Goal: Information Seeking & Learning: Check status

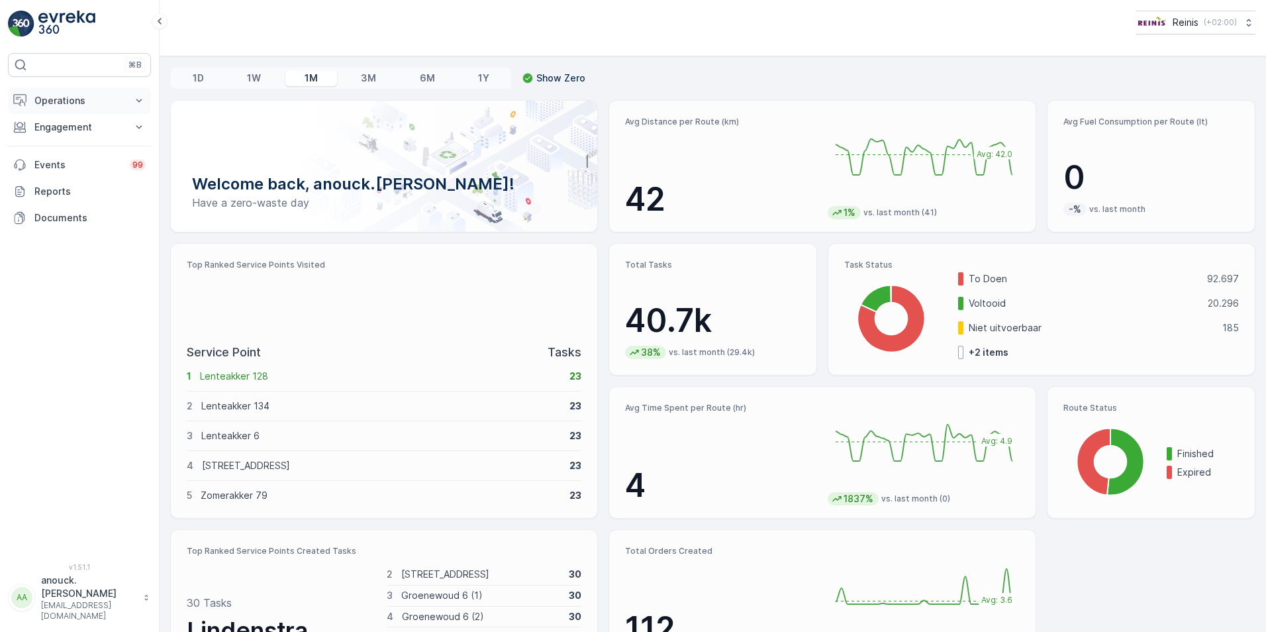
click at [97, 96] on p "Operations" at bounding box center [79, 100] width 90 height 13
click at [139, 227] on button "Engagement" at bounding box center [79, 220] width 143 height 26
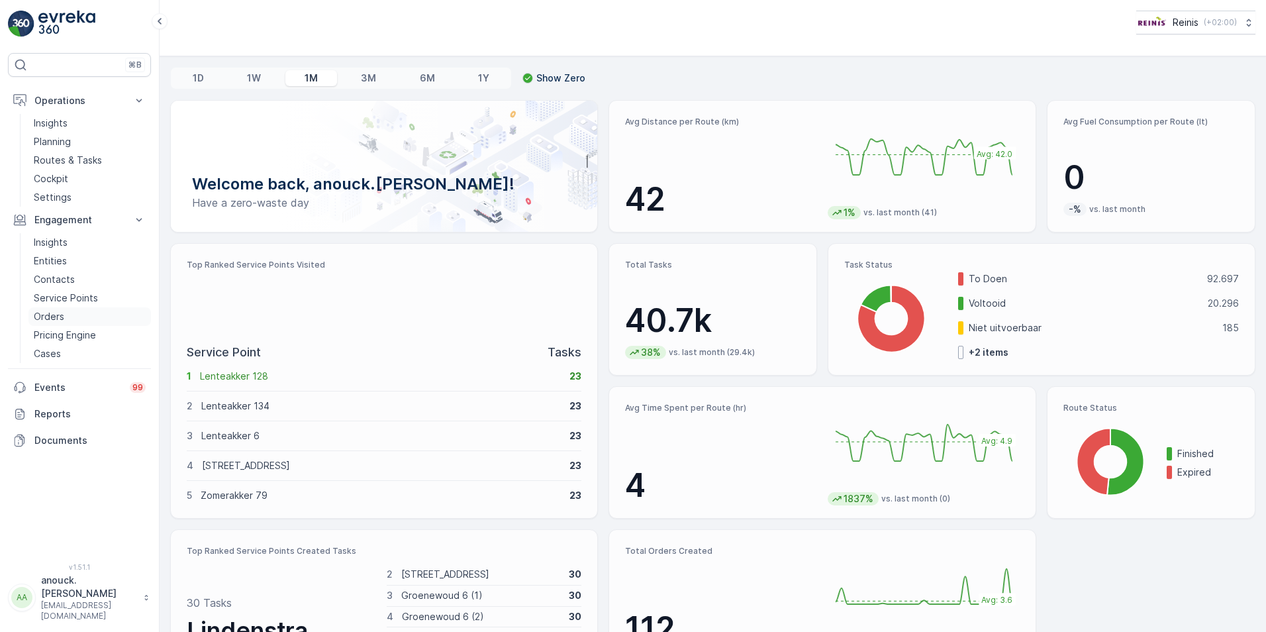
click at [49, 319] on p "Orders" at bounding box center [49, 316] width 30 height 13
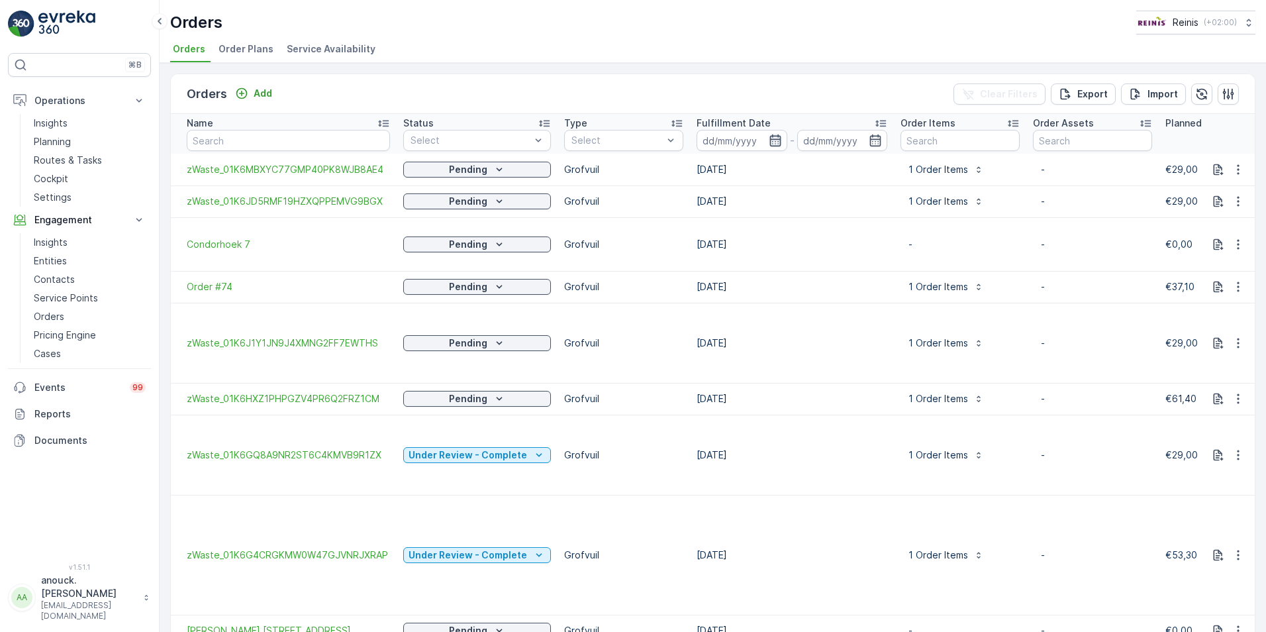
click at [770, 136] on icon "button" at bounding box center [775, 140] width 11 height 12
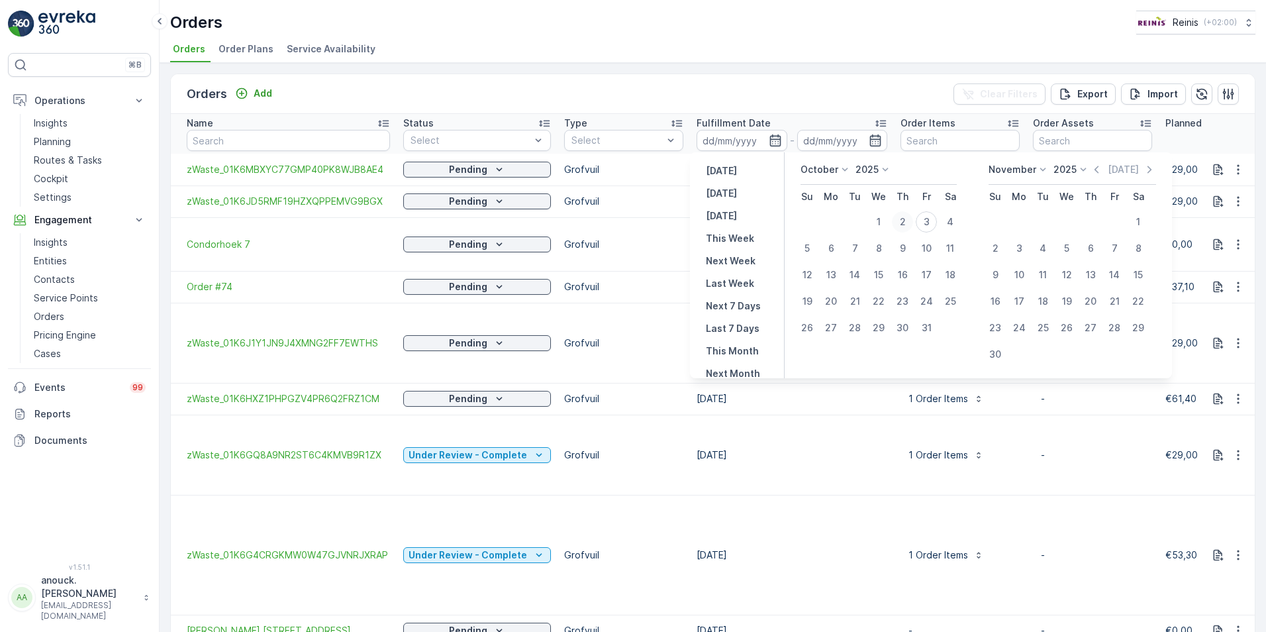
click at [899, 224] on div "2" at bounding box center [902, 221] width 21 height 21
type input "02.10.2025"
click at [899, 224] on div "2" at bounding box center [902, 221] width 21 height 21
type input "02.10.2025"
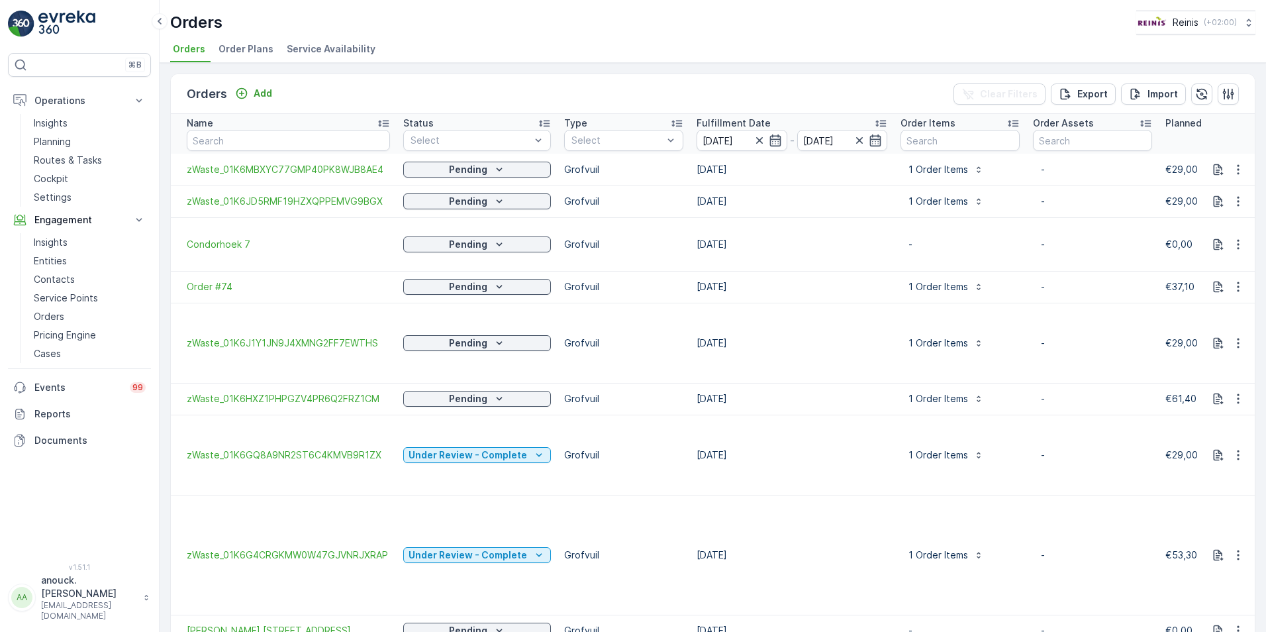
click at [873, 73] on div "Orders Add Clear Filters Export Import Name Status Select Type Select Fulfillme…" at bounding box center [713, 347] width 1107 height 569
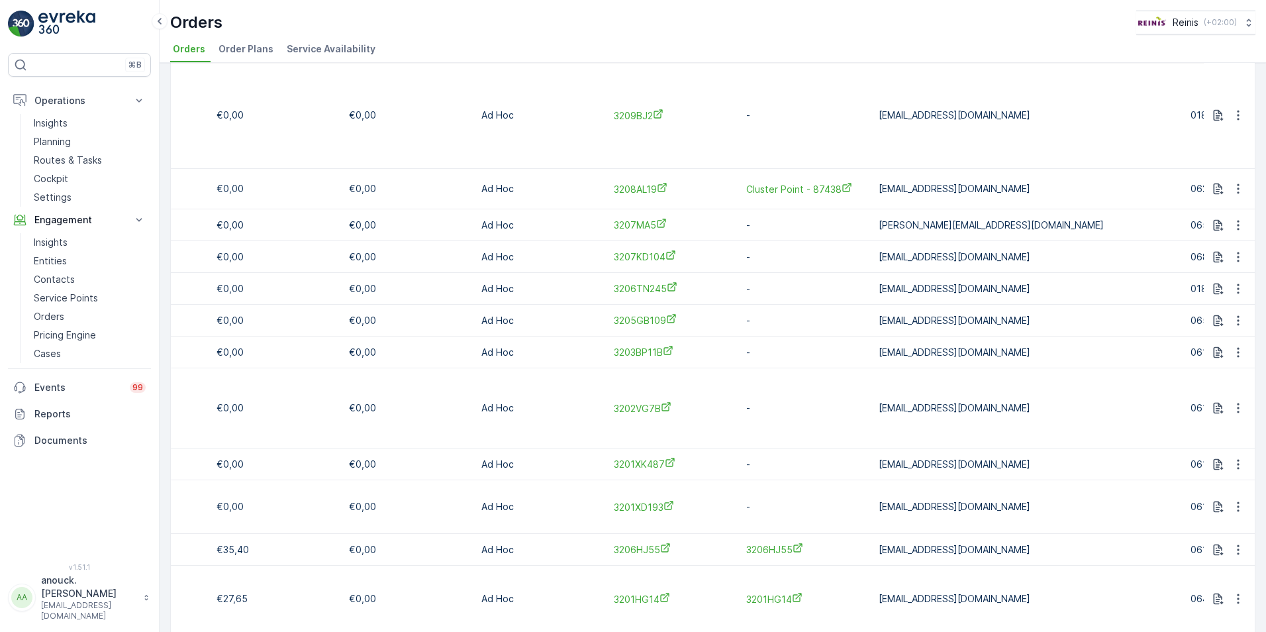
scroll to position [0, 974]
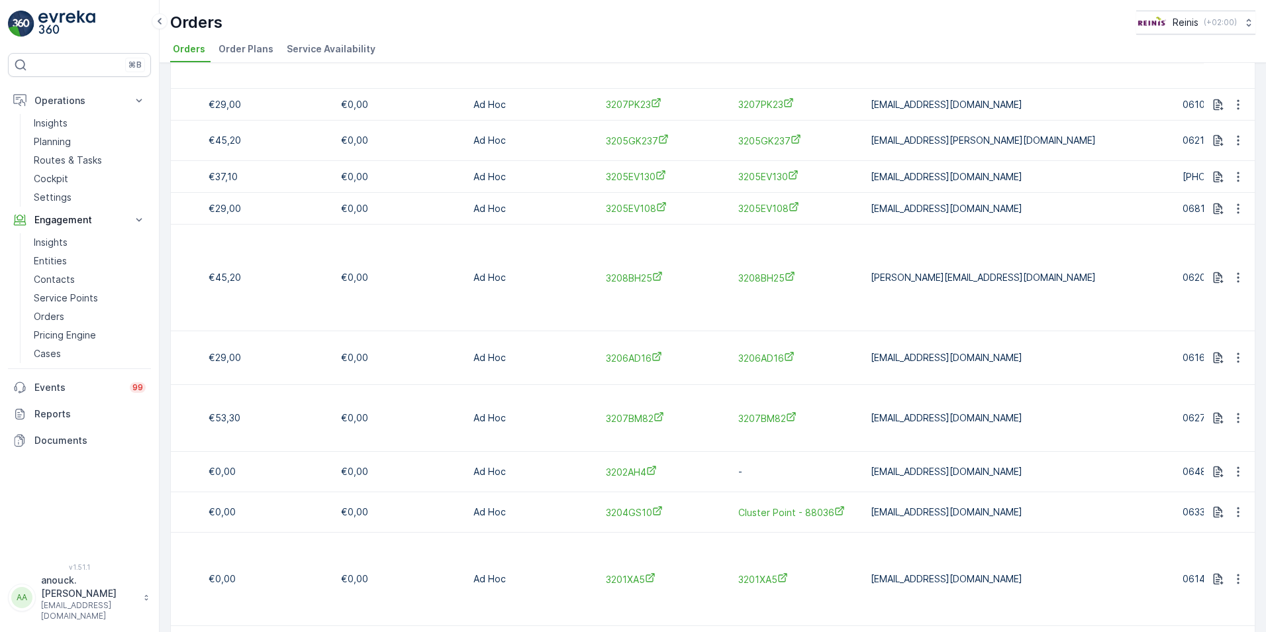
scroll to position [397, 0]
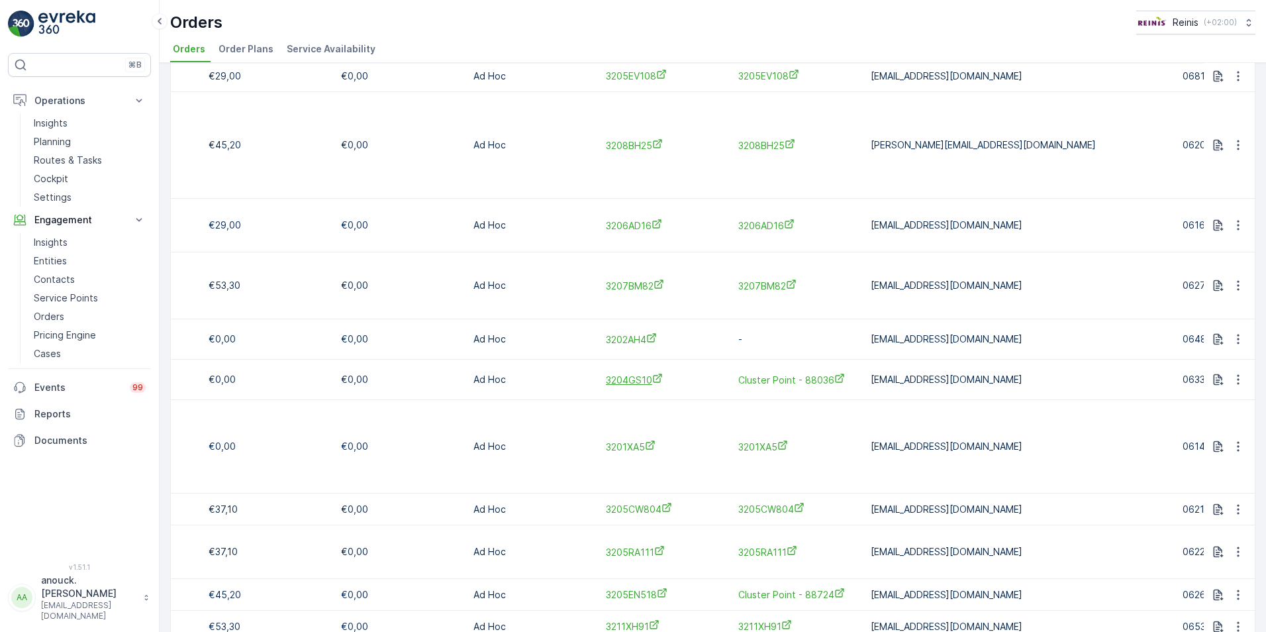
click at [633, 373] on span "3204GS10" at bounding box center [665, 380] width 119 height 14
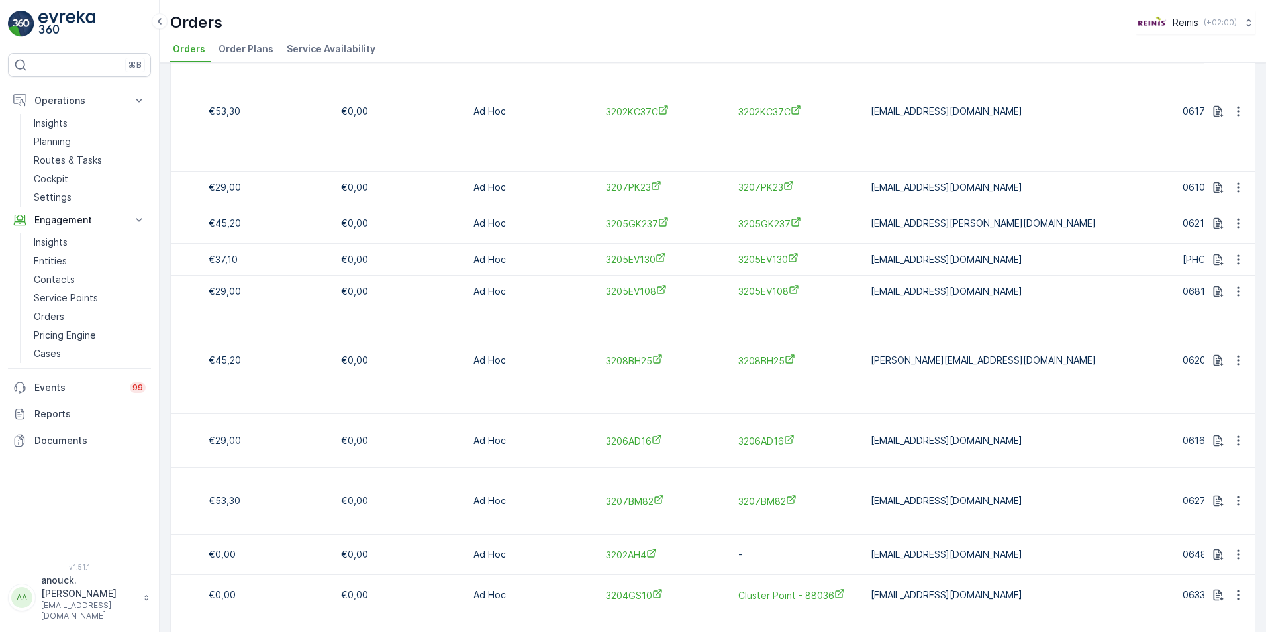
scroll to position [0, 0]
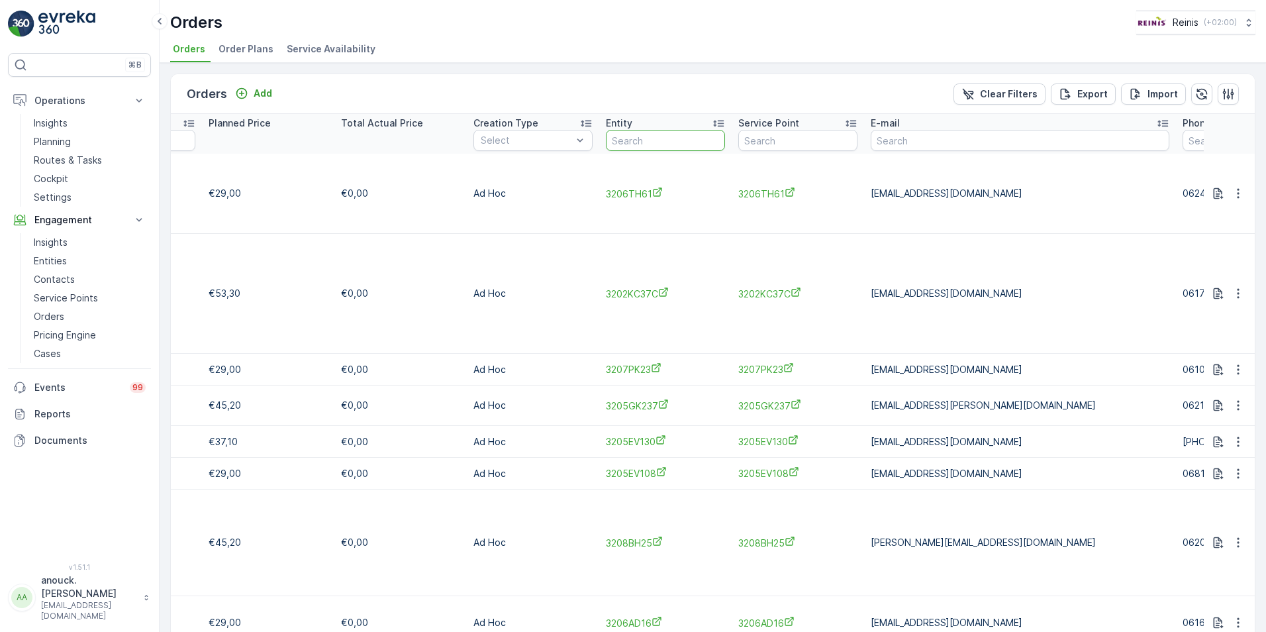
click at [649, 132] on input "text" at bounding box center [665, 140] width 119 height 21
type input "3205"
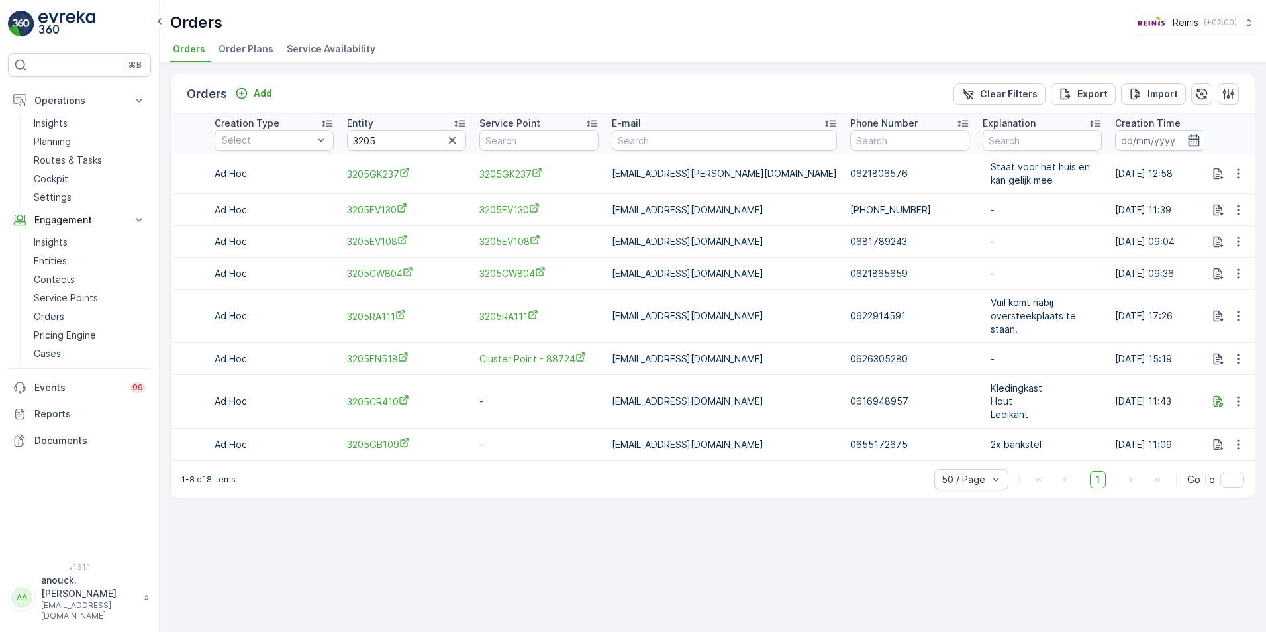
scroll to position [0, 1159]
